Goal: Find specific page/section: Find specific page/section

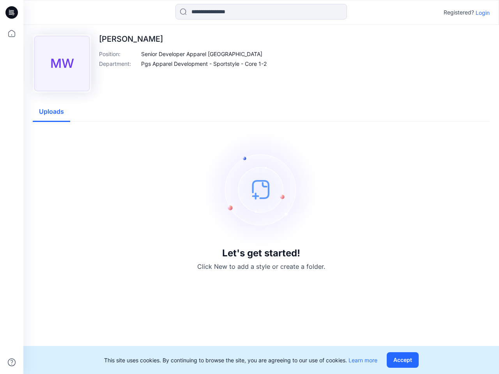
click at [250, 187] on img at bounding box center [261, 189] width 117 height 117
click at [12, 12] on icon at bounding box center [12, 12] width 3 height 0
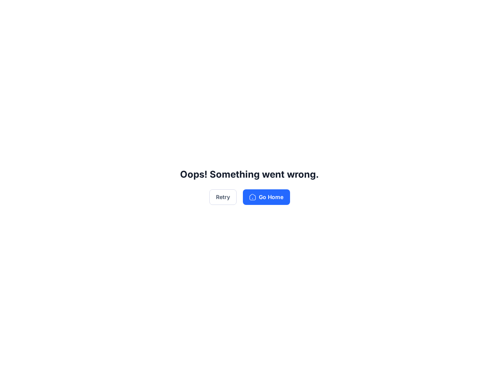
click at [12, 363] on div "Oops! Something went wrong. Retry Go Home" at bounding box center [249, 187] width 499 height 374
click at [261, 12] on div "Oops! Something went wrong. Retry Go Home" at bounding box center [249, 187] width 499 height 374
click at [483, 12] on div "Oops! Something went wrong. Retry Go Home" at bounding box center [249, 187] width 499 height 374
click at [182, 54] on div "Oops! Something went wrong. Retry Go Home" at bounding box center [249, 187] width 499 height 374
click at [204, 64] on div "Oops! Something went wrong. Retry Go Home" at bounding box center [249, 187] width 499 height 374
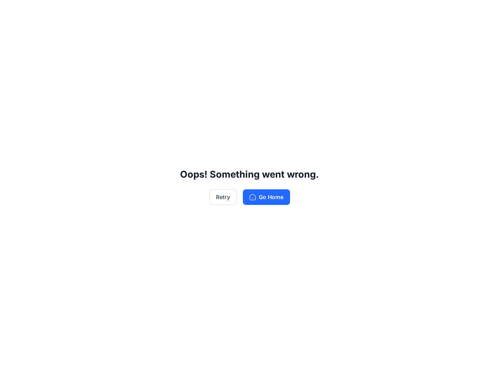
click at [51, 112] on div "Oops! Something went wrong. Retry Go Home" at bounding box center [249, 187] width 499 height 374
click at [405, 360] on div "Oops! Something went wrong. Retry Go Home" at bounding box center [249, 187] width 499 height 374
